Goal: Use online tool/utility: Utilize a website feature to perform a specific function

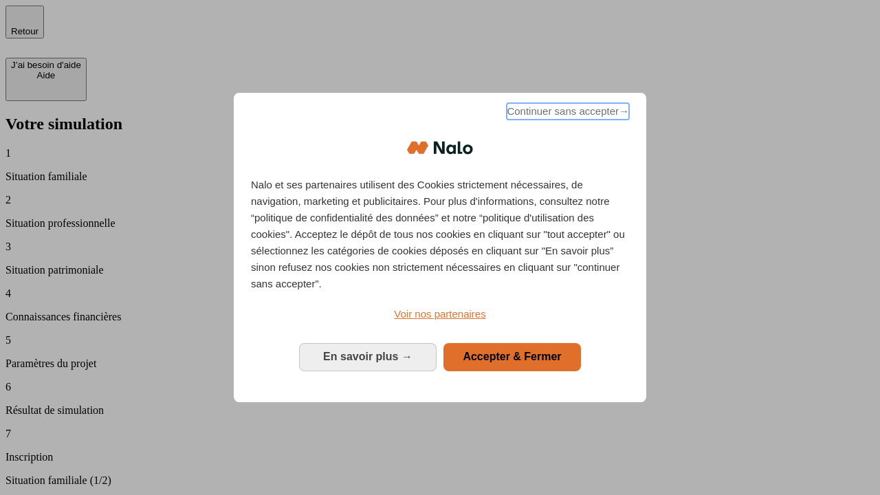
click at [566, 113] on span "Continuer sans accepter →" at bounding box center [568, 111] width 122 height 16
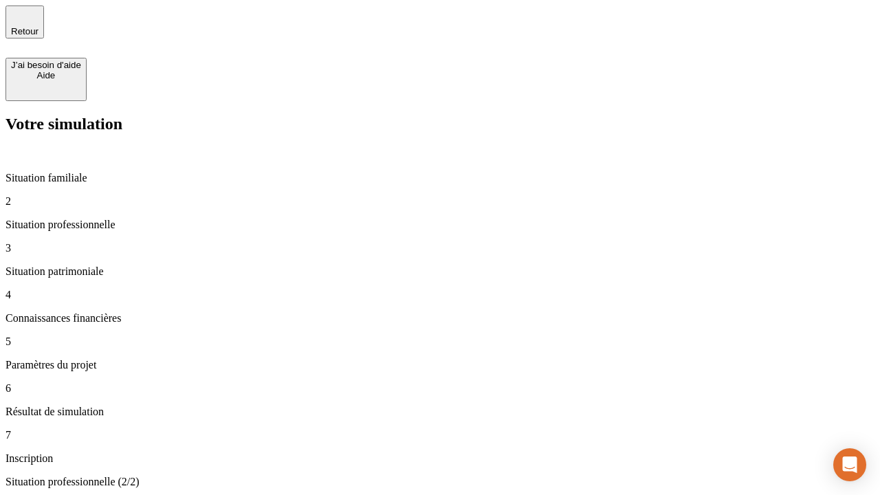
type input "70 000"
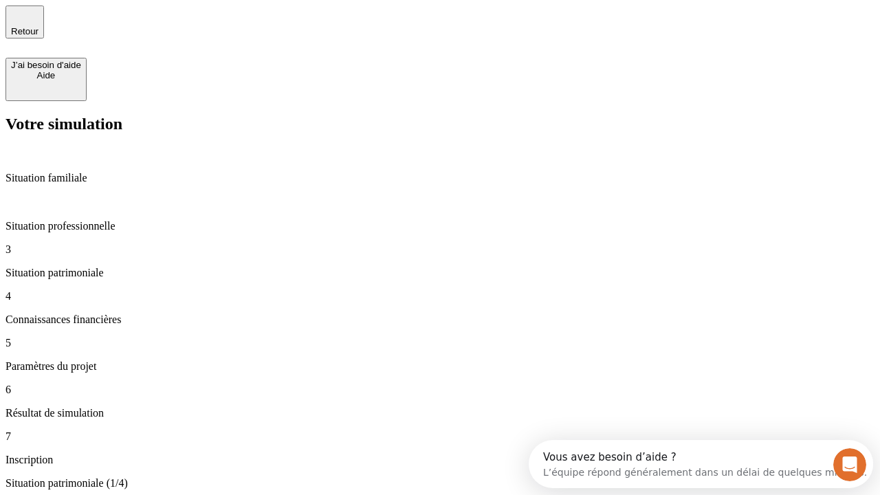
type input "1 000"
